Goal: Find specific page/section: Find specific page/section

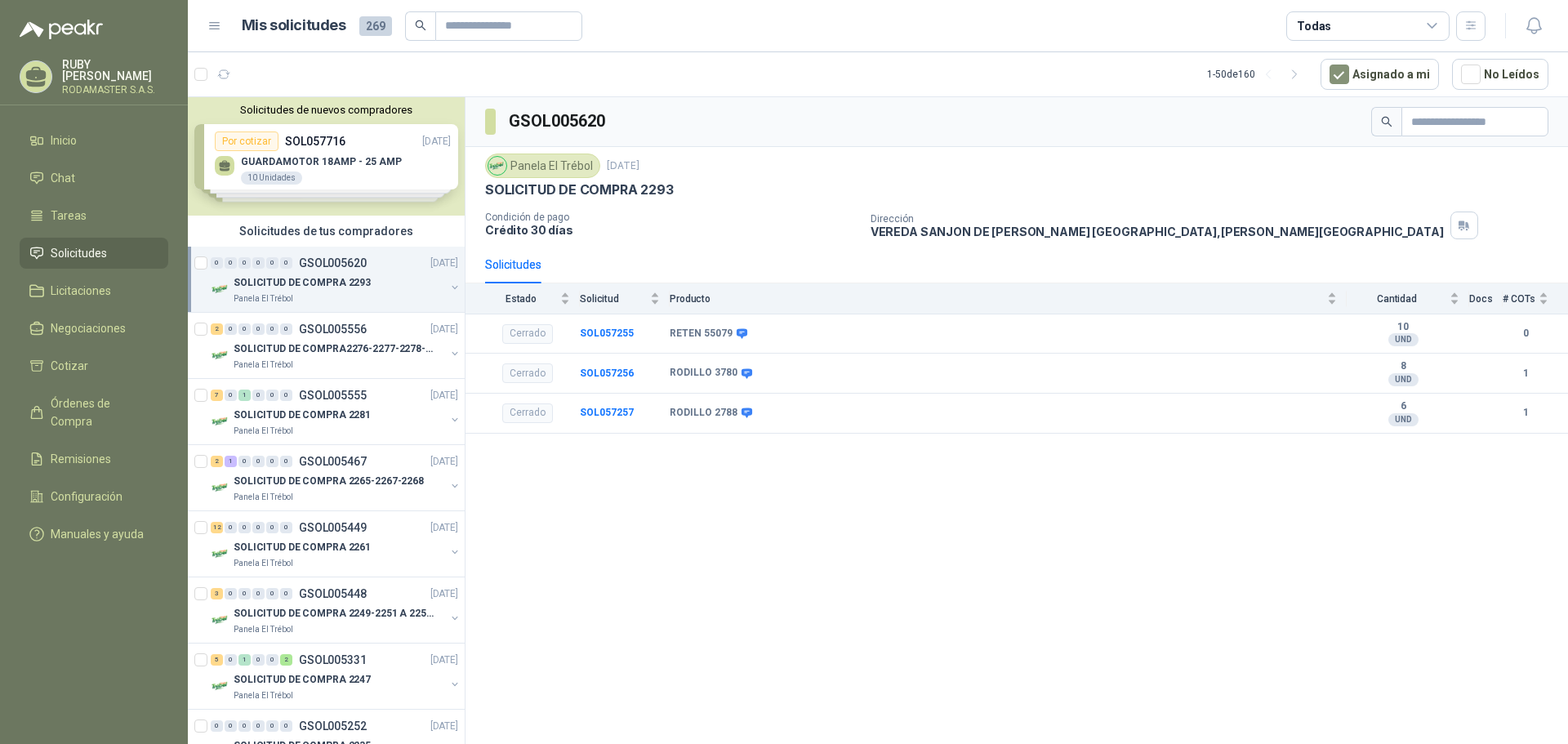
click at [115, 249] on li "Solicitudes" at bounding box center [94, 253] width 129 height 18
click at [123, 400] on span "Órdenes de Compra" at bounding box center [102, 412] width 102 height 36
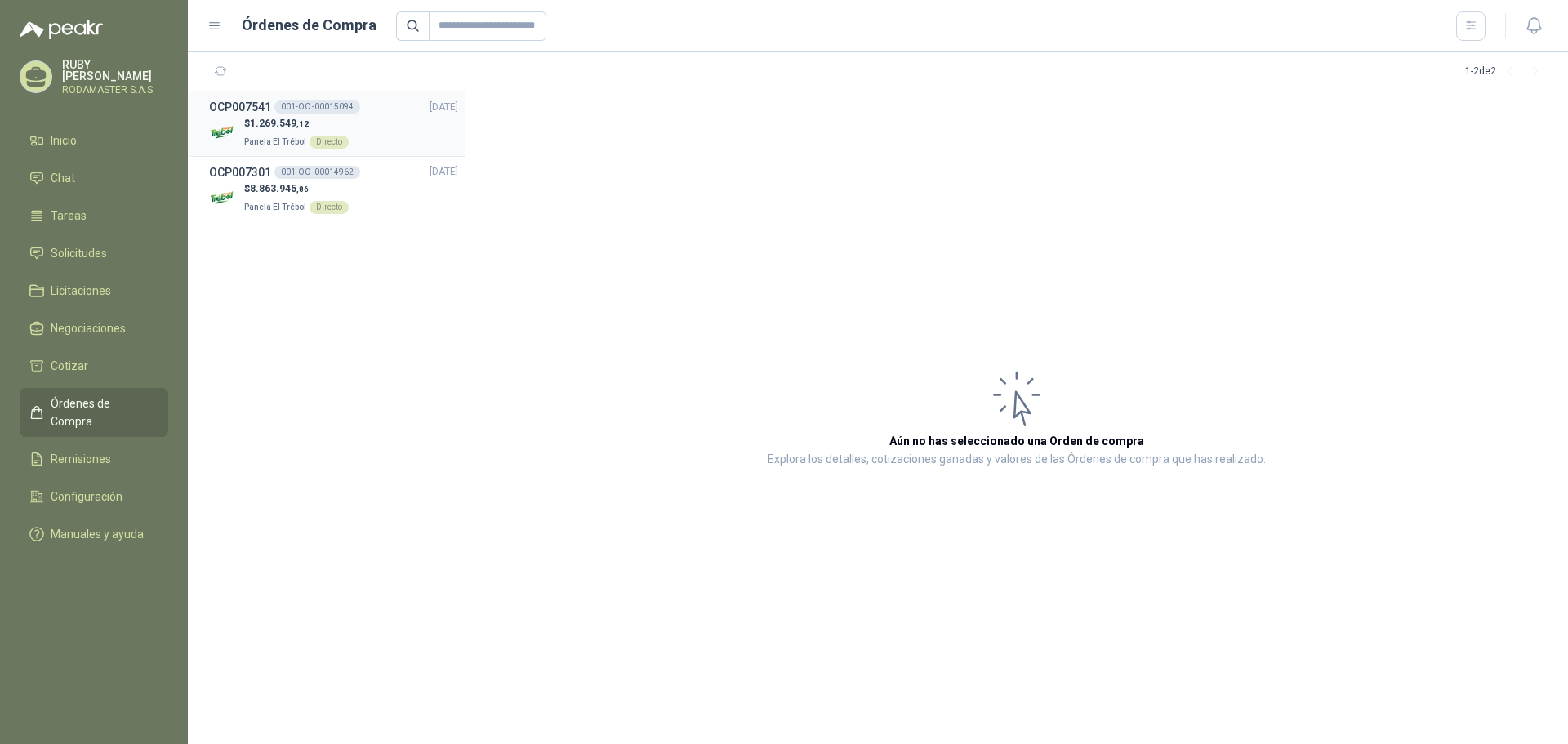
click at [304, 125] on span ",12" at bounding box center [302, 124] width 12 height 9
